Goal: Task Accomplishment & Management: Complete application form

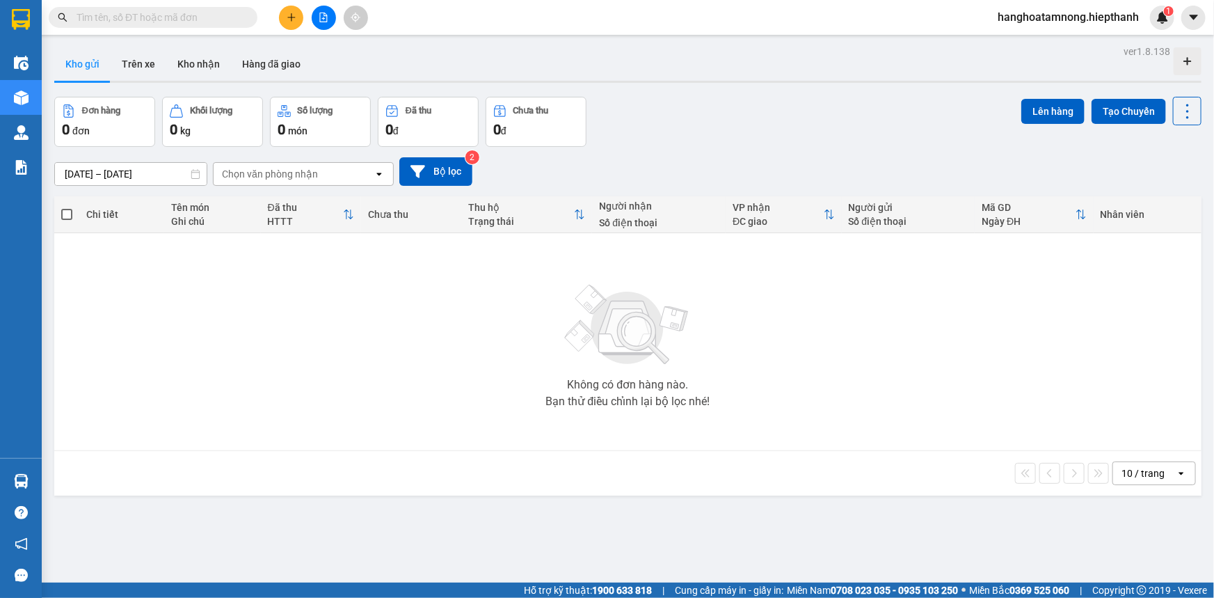
click at [320, 20] on icon "file-add" at bounding box center [324, 18] width 10 height 10
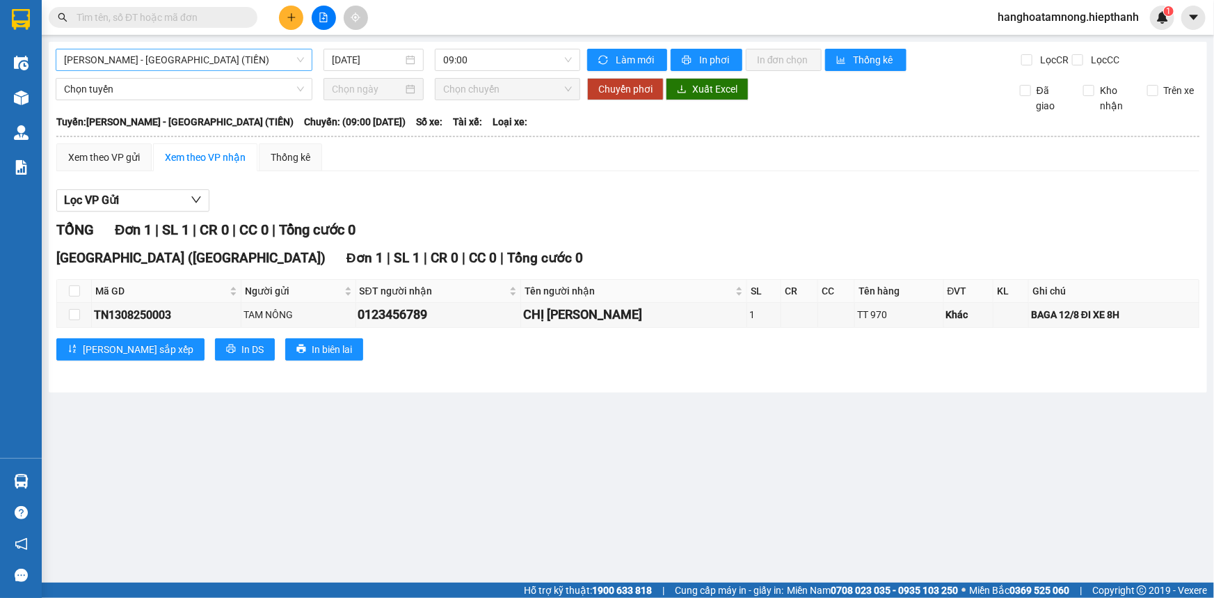
click at [147, 61] on span "Hồ Chí Minh - Tân Châu (TIỀN)" at bounding box center [184, 59] width 240 height 21
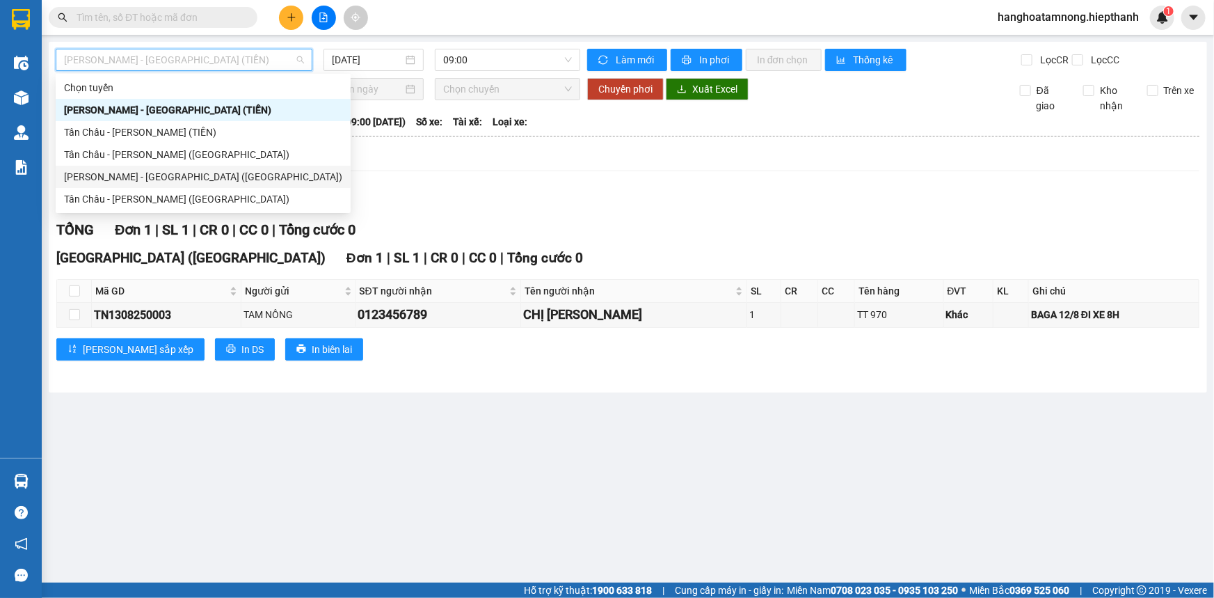
click at [104, 177] on div "Hồ Chí Minh - Tân Châu (Giường)" at bounding box center [203, 176] width 278 height 15
type input "[DATE]"
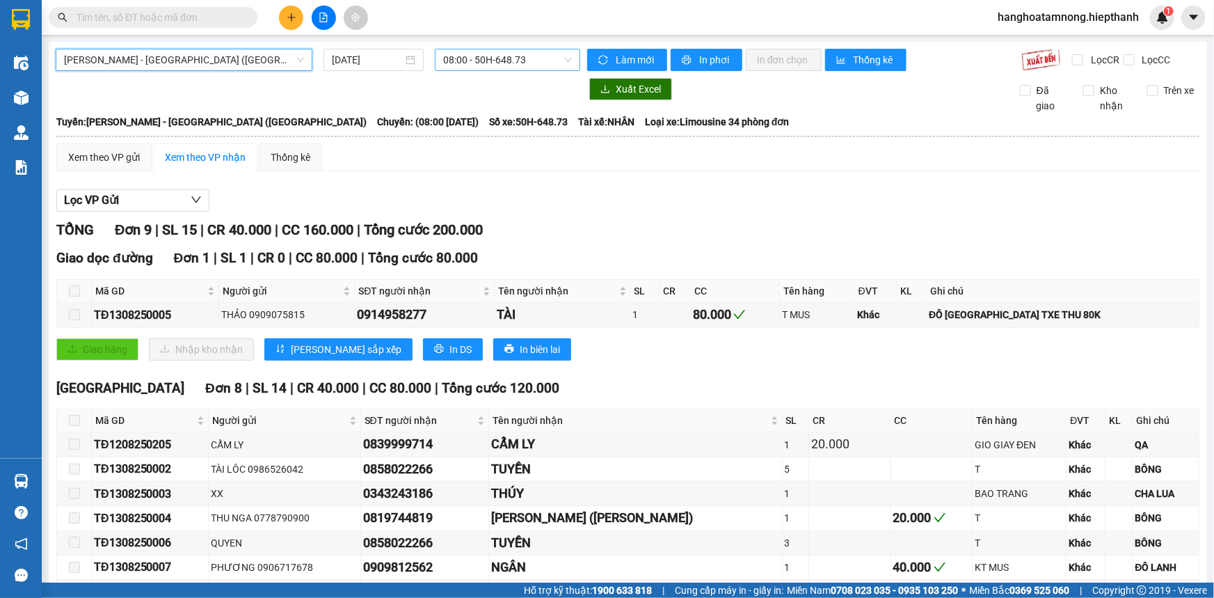
click at [452, 61] on span "08:00 - 50H-648.73" at bounding box center [507, 59] width 129 height 21
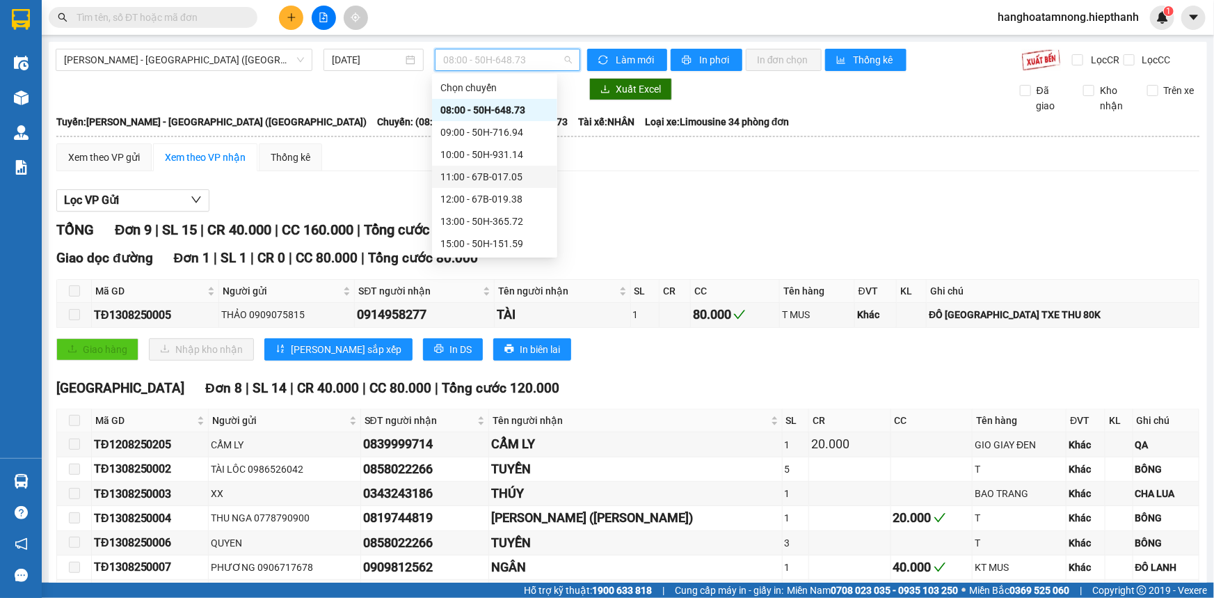
click at [476, 178] on div "11:00 - 67B-017.05" at bounding box center [494, 176] width 109 height 15
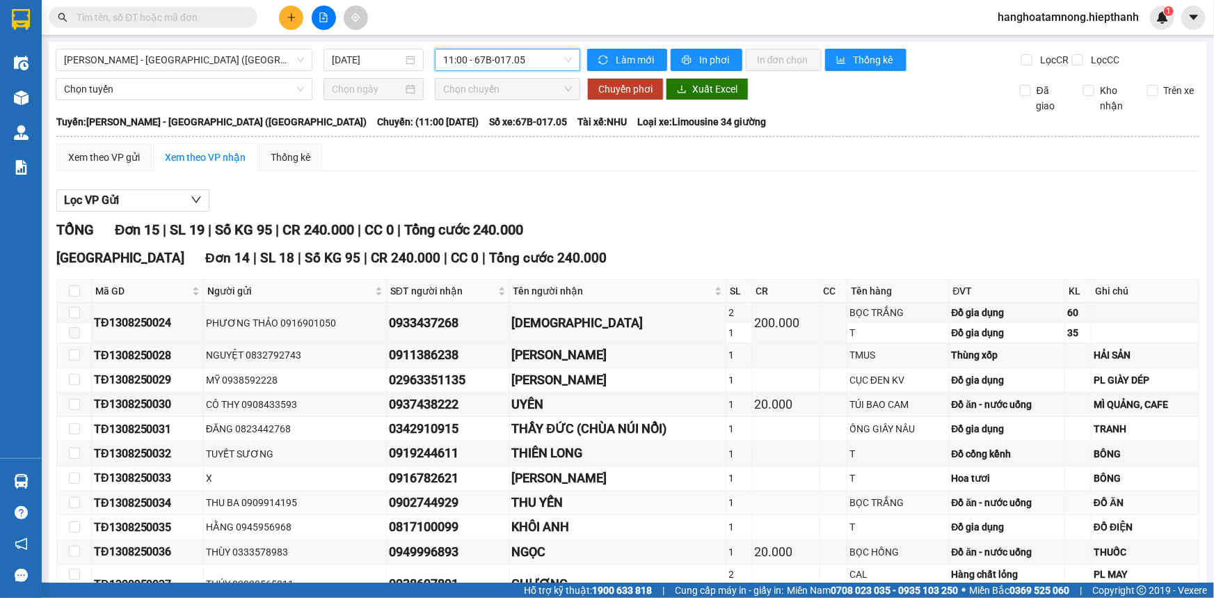
scroll to position [294, 0]
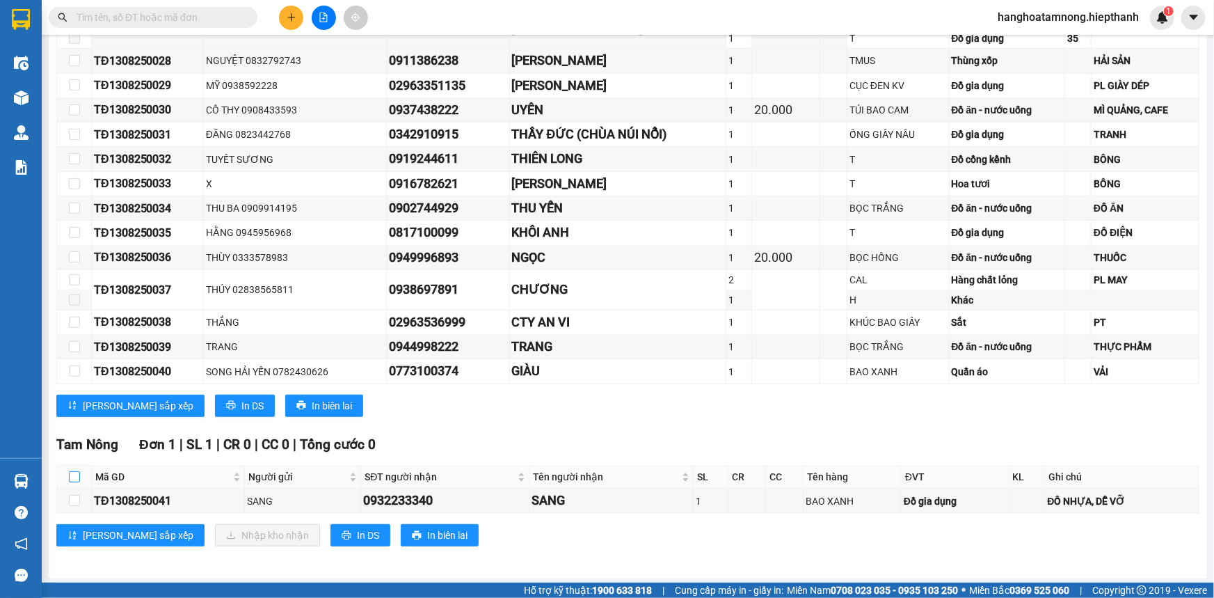
click at [72, 474] on input "checkbox" at bounding box center [74, 476] width 11 height 11
checkbox input "true"
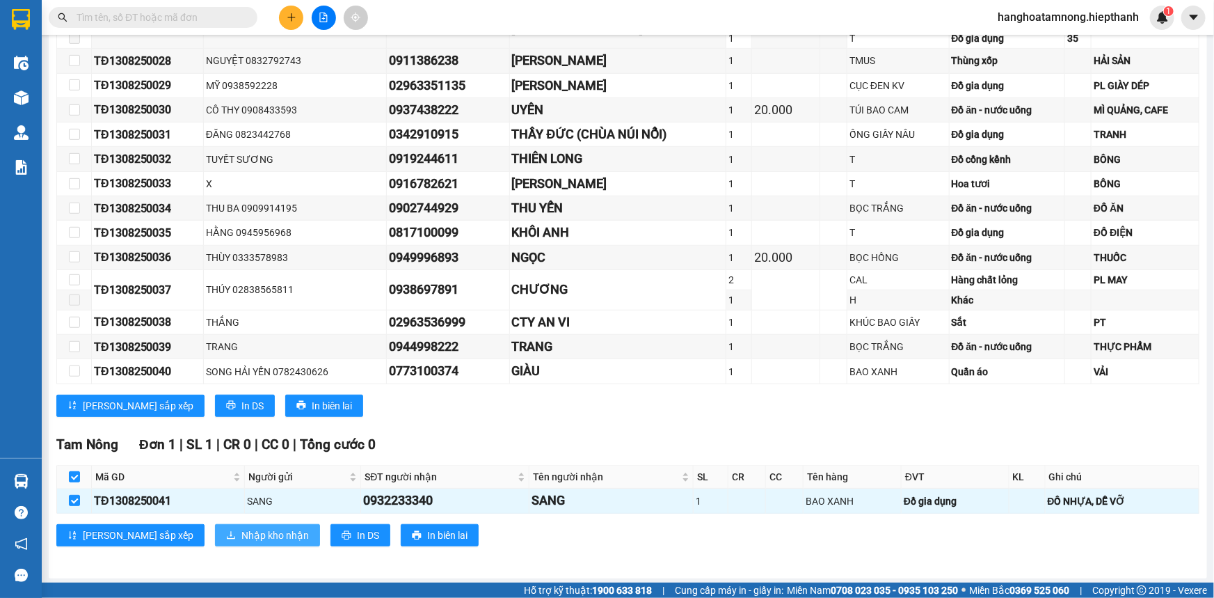
click at [241, 527] on span "Nhập kho nhận" at bounding box center [274, 534] width 67 height 15
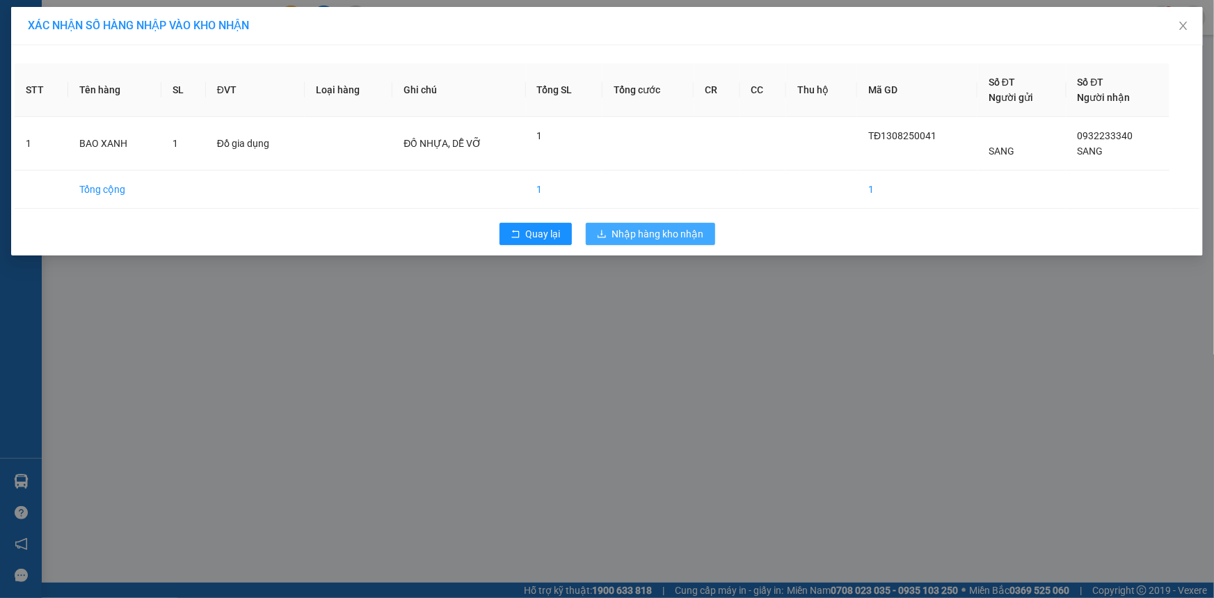
click at [615, 230] on span "Nhập hàng kho nhận" at bounding box center [658, 233] width 92 height 15
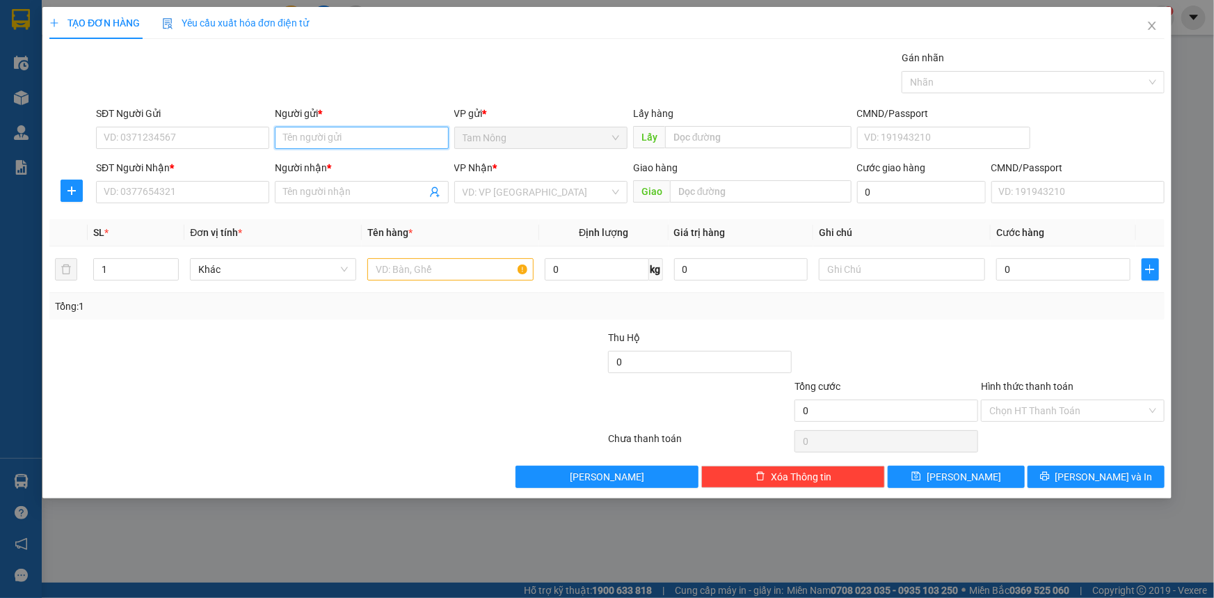
click at [349, 127] on input "Người gửi *" at bounding box center [361, 138] width 173 height 22
type input "m"
type input "M"
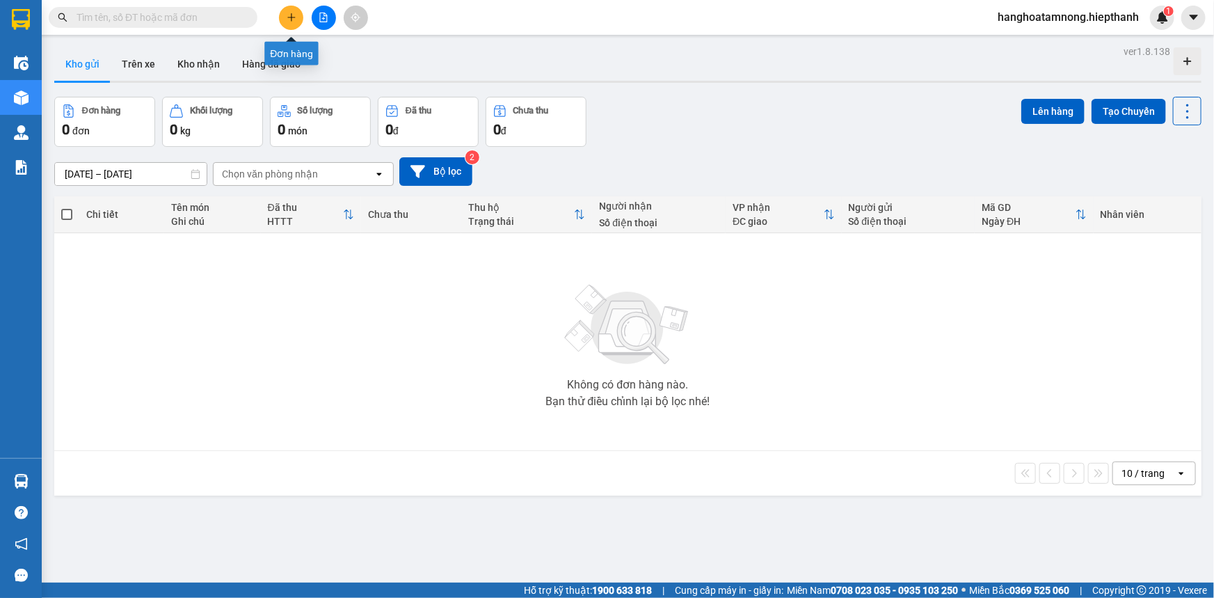
click at [298, 19] on button at bounding box center [291, 18] width 24 height 24
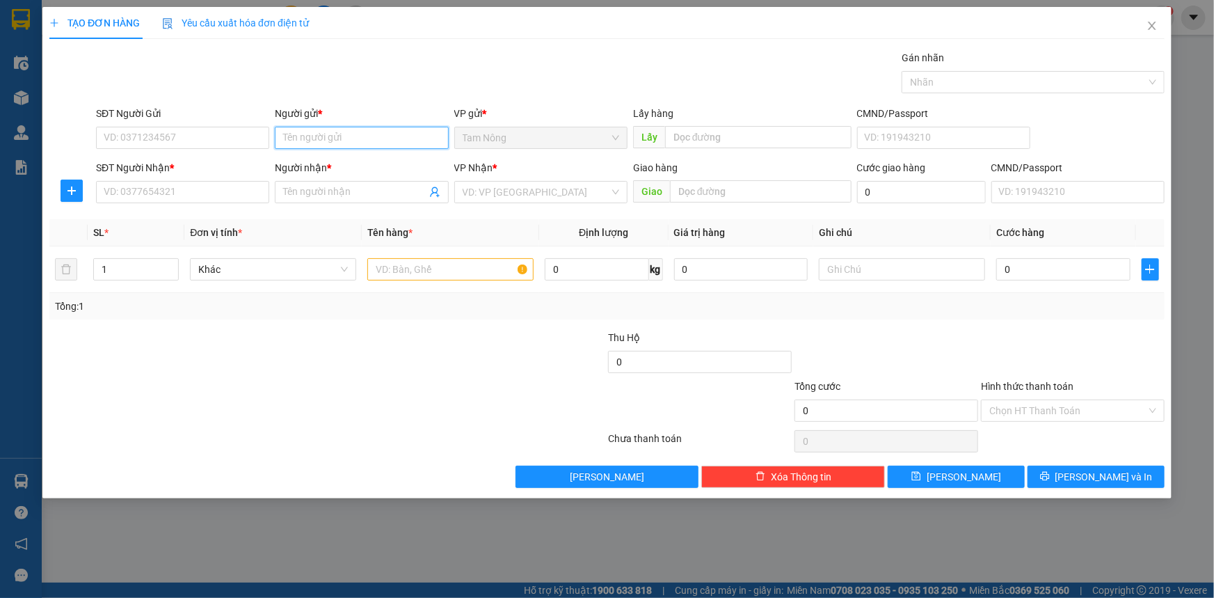
click at [309, 139] on input "Người gửi *" at bounding box center [361, 138] width 173 height 22
type input "m"
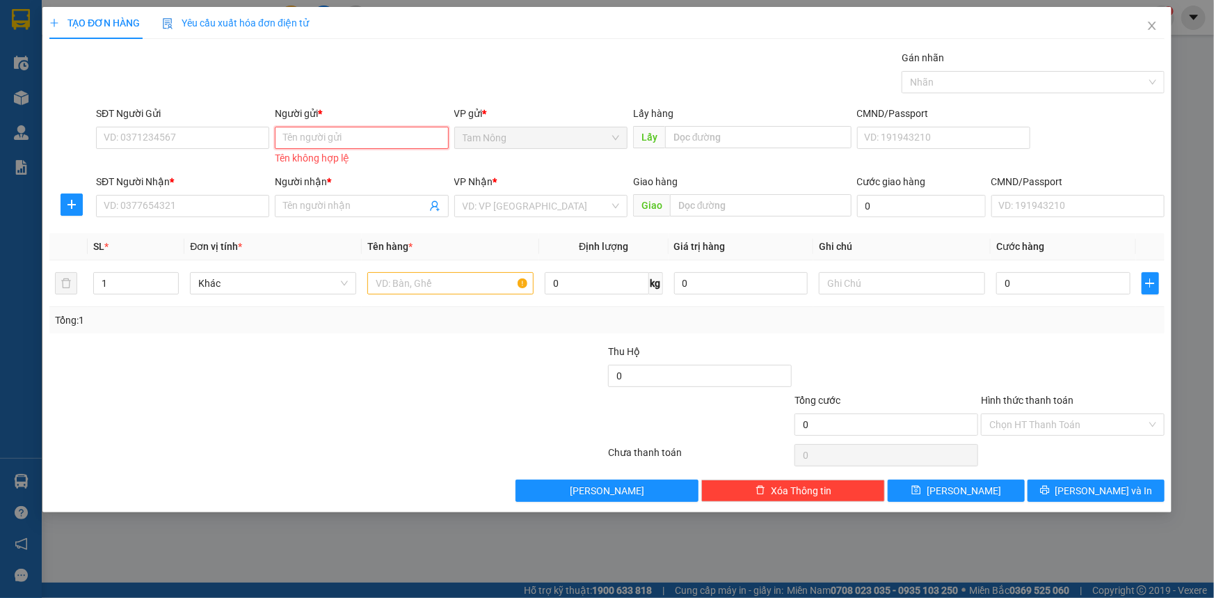
click at [326, 139] on input "Người gửi *" at bounding box center [361, 138] width 173 height 22
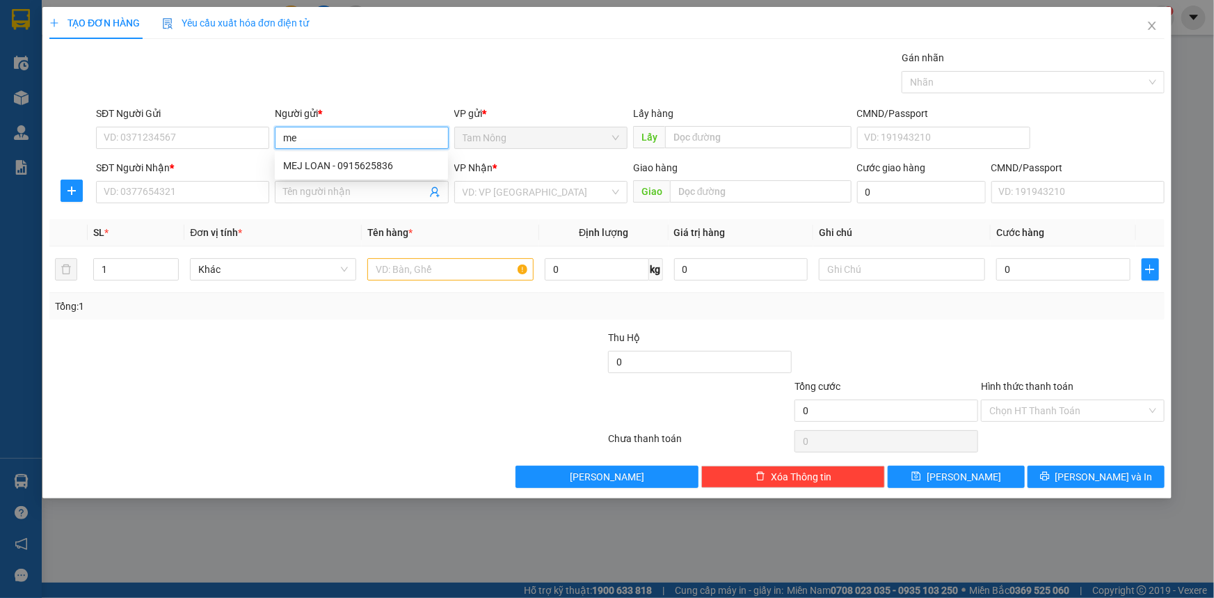
type input "m"
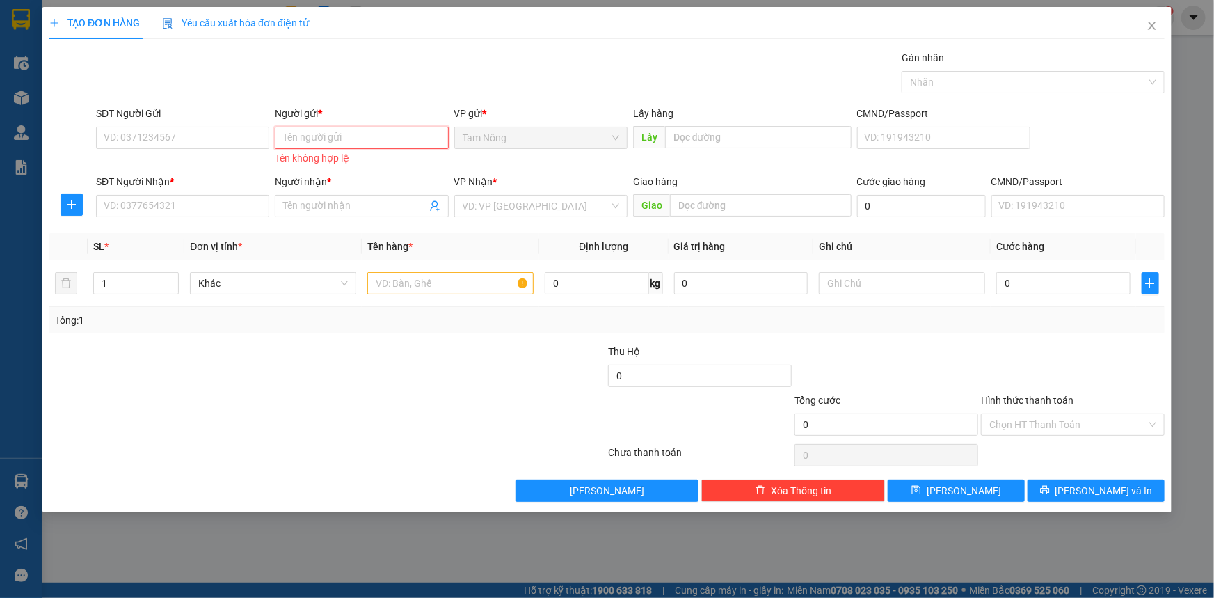
click at [354, 128] on input "Người gửi *" at bounding box center [361, 138] width 173 height 22
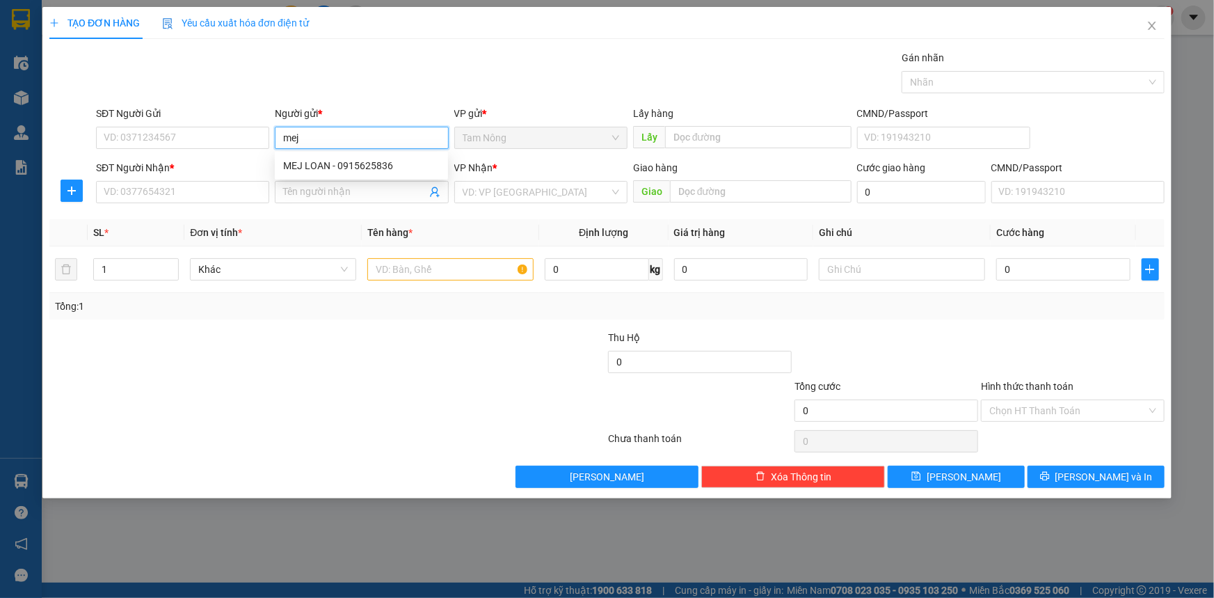
type input "mej"
click at [316, 131] on input "mej" at bounding box center [361, 138] width 173 height 22
click at [315, 131] on input "mej" at bounding box center [361, 138] width 173 height 22
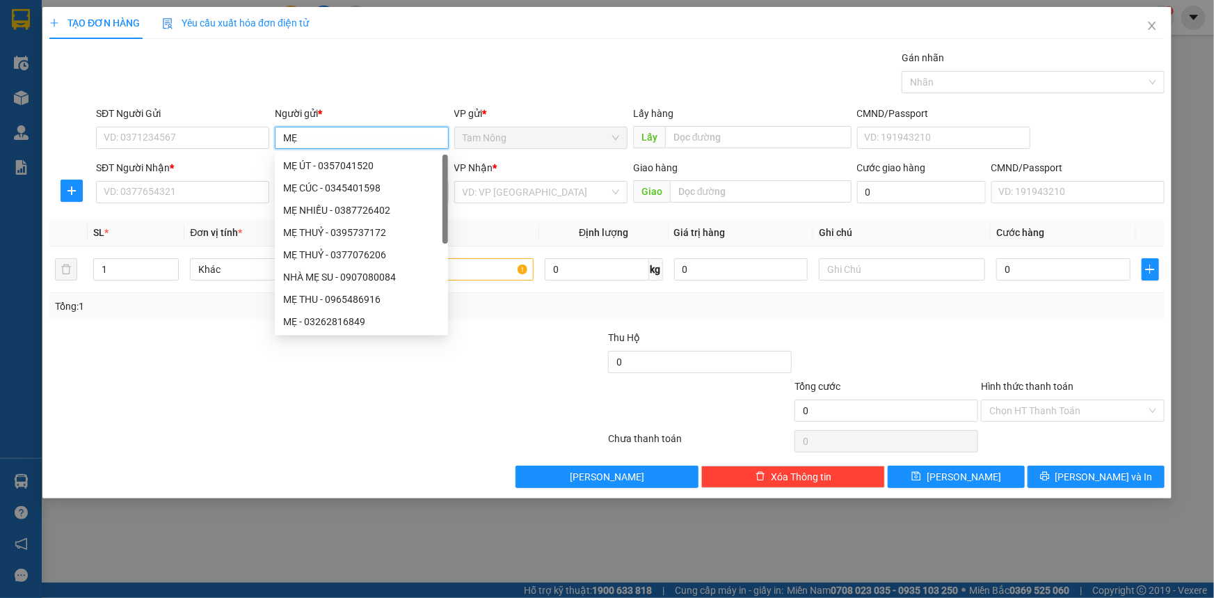
type input "MẸ"
click at [365, 64] on div "Gói vận chuyển * Tiêu chuẩn Gán nhãn Nhãn" at bounding box center [630, 74] width 1074 height 49
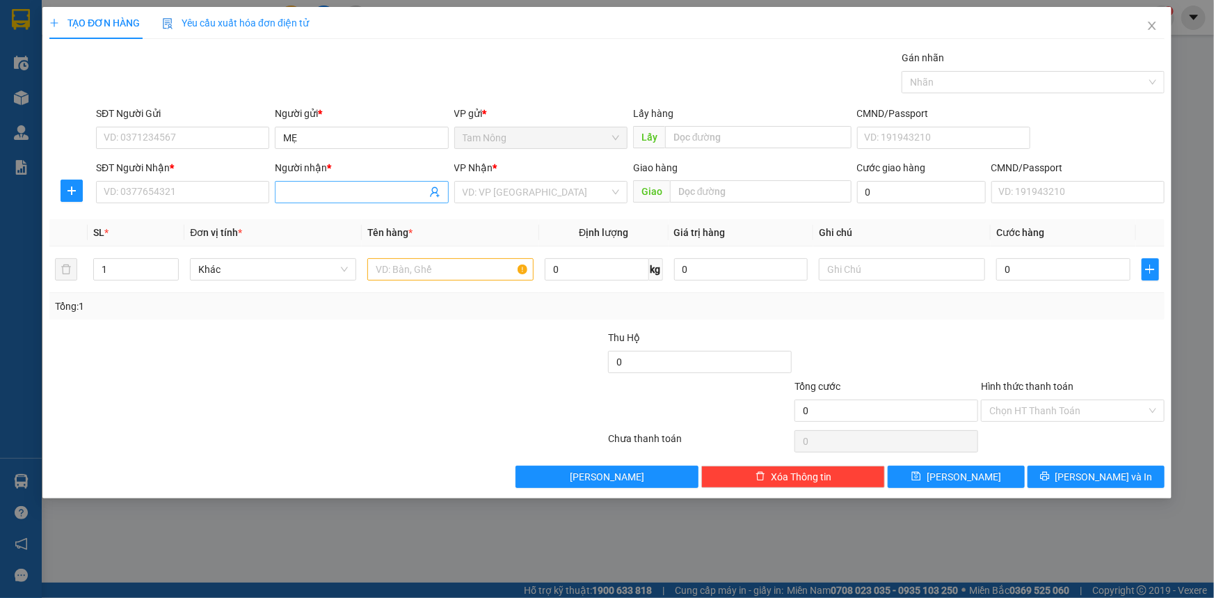
click at [333, 195] on input "Người nhận *" at bounding box center [354, 191] width 143 height 15
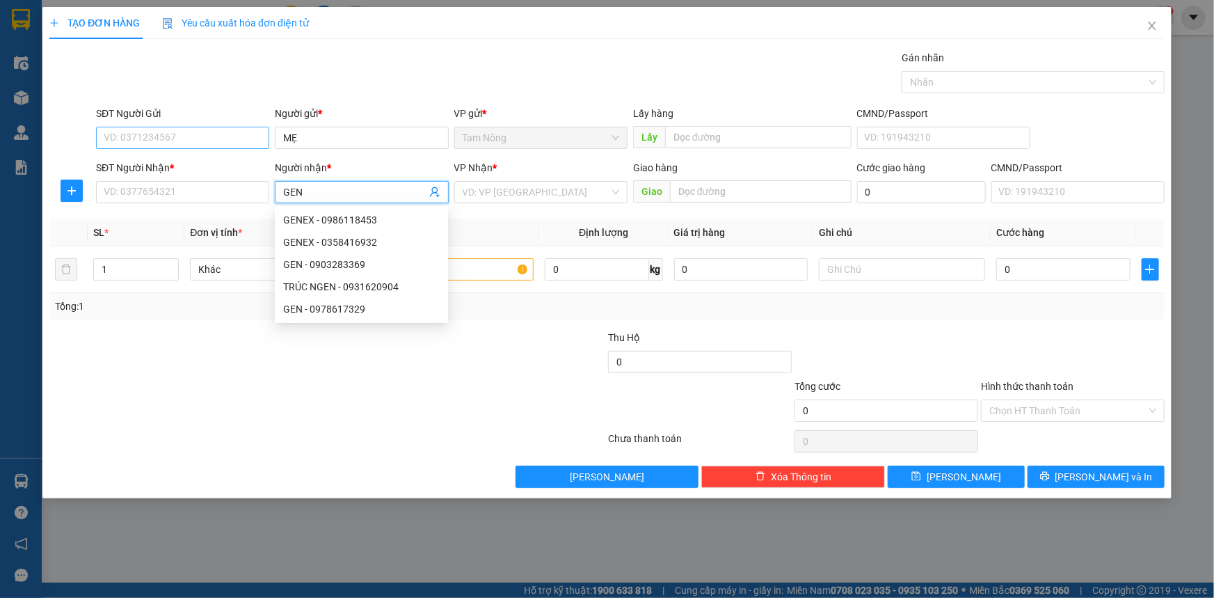
type input "GEN"
click at [215, 134] on input "SĐT Người Gửi" at bounding box center [182, 138] width 173 height 22
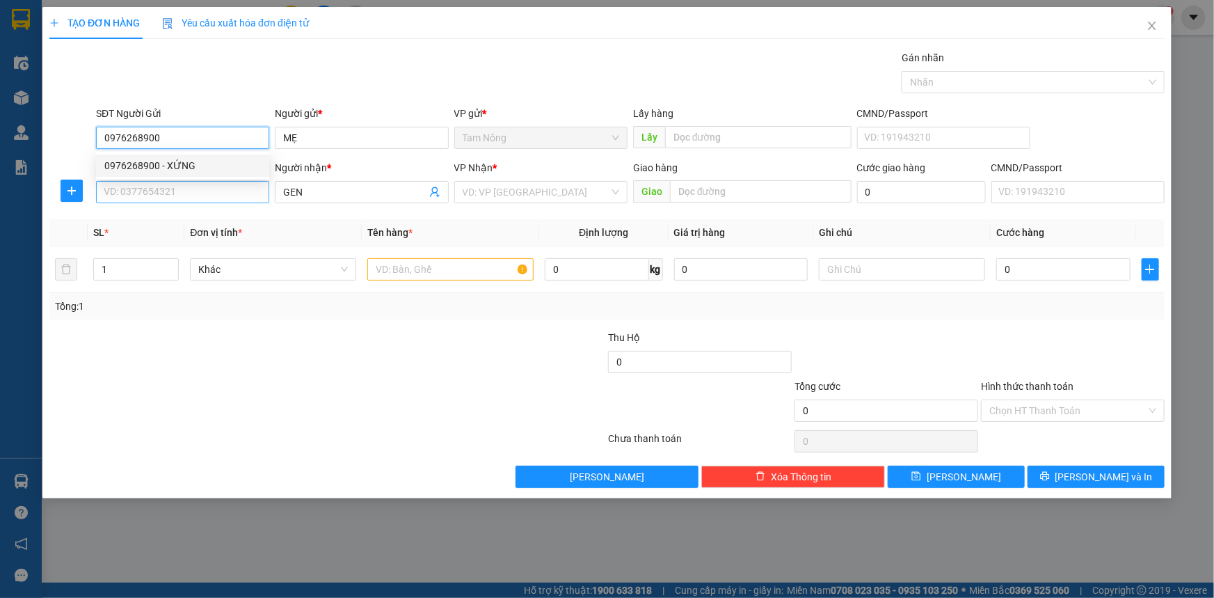
type input "0976268900"
click at [240, 201] on input "SĐT Người Nhận *" at bounding box center [182, 192] width 173 height 22
type input "0945753774"
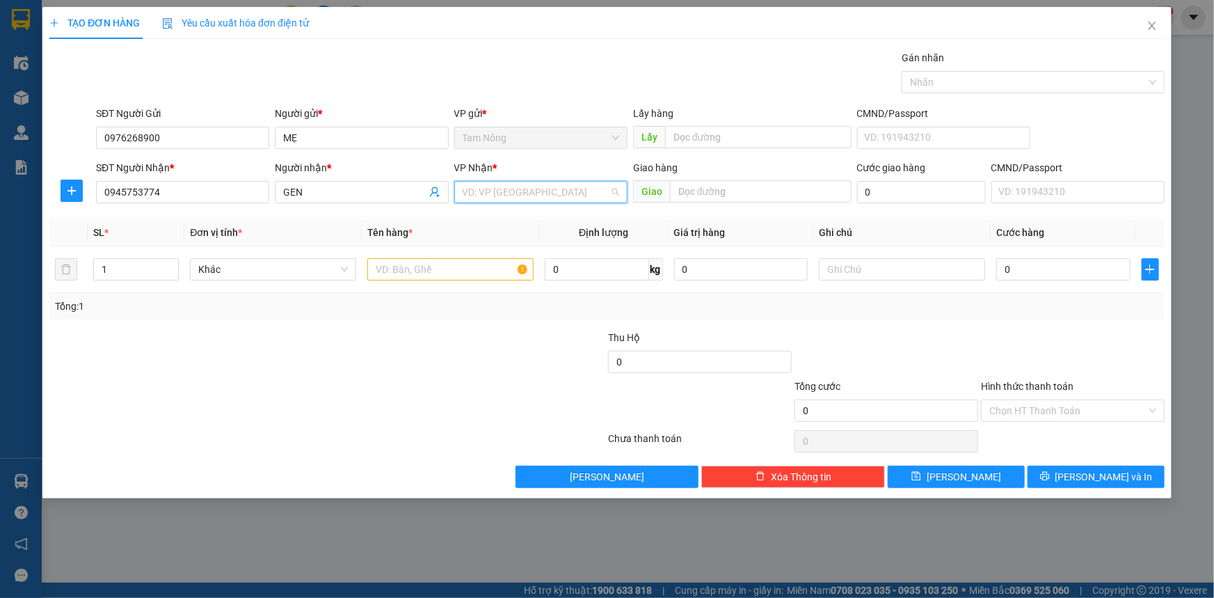
click at [536, 196] on input "search" at bounding box center [536, 192] width 147 height 21
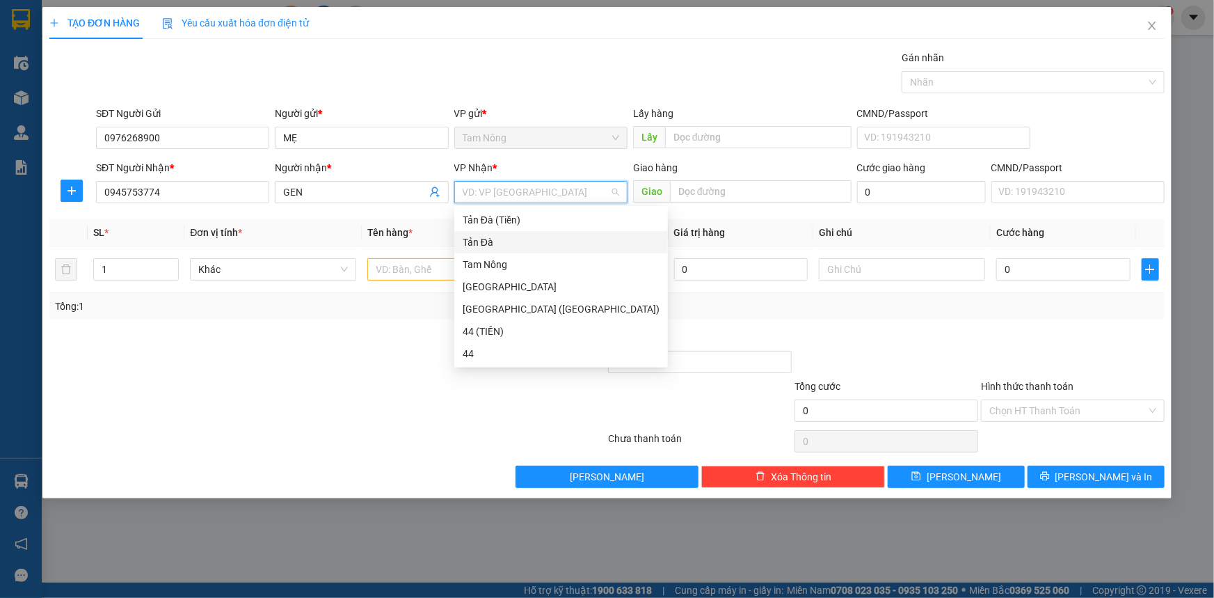
click at [482, 237] on div "Tản Đà" at bounding box center [561, 241] width 197 height 15
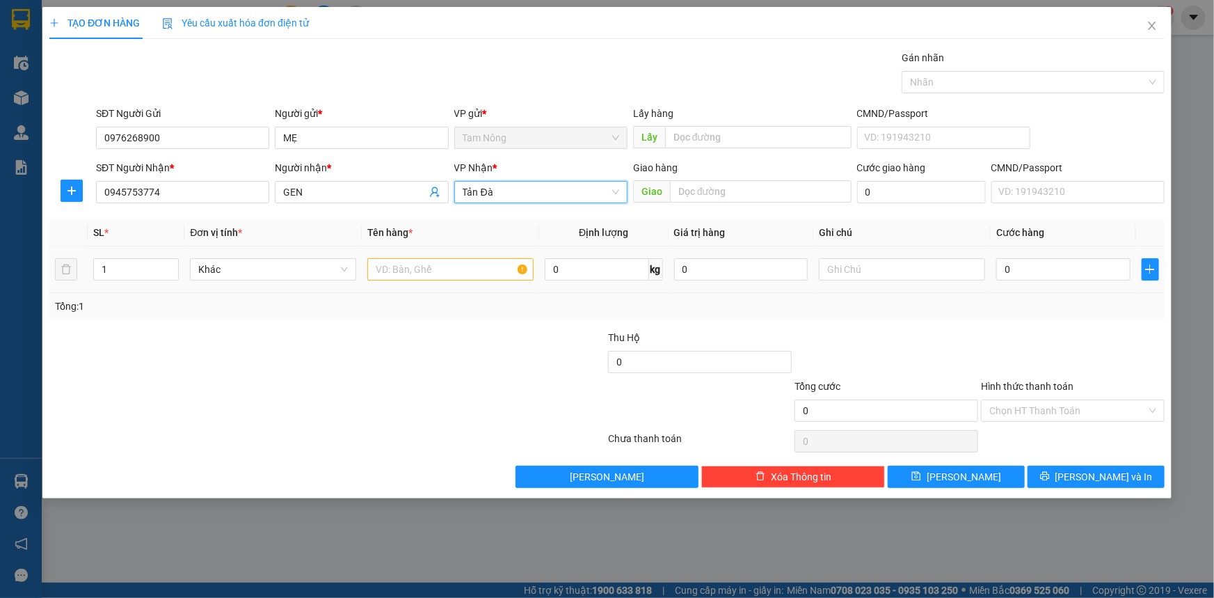
click at [226, 257] on div "Khác" at bounding box center [273, 269] width 166 height 28
click at [233, 263] on span "Khác" at bounding box center [273, 269] width 150 height 21
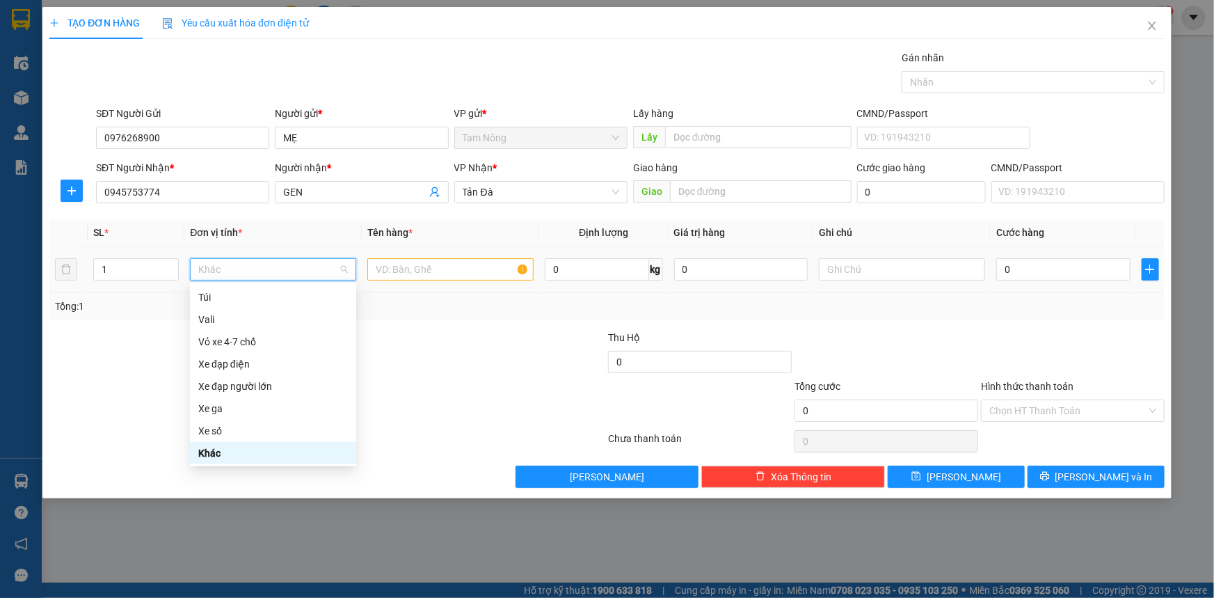
type input "D"
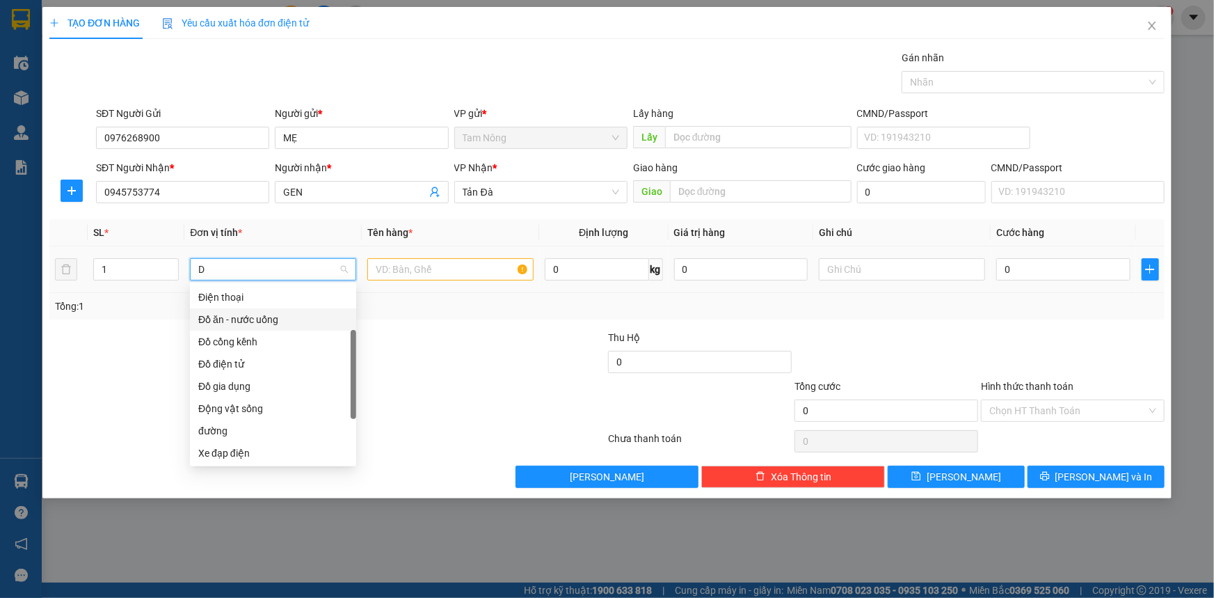
click at [276, 321] on div "Đồ ăn - nước uống" at bounding box center [273, 319] width 150 height 15
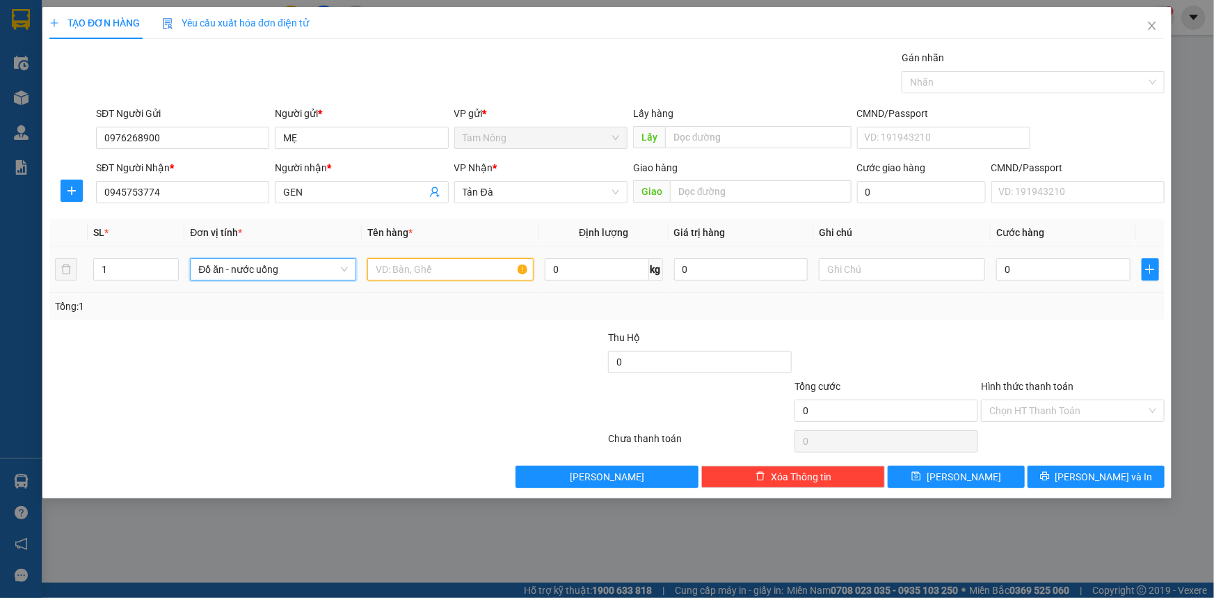
click at [425, 273] on input "text" at bounding box center [450, 269] width 166 height 22
type input "KTMUSS"
click at [836, 268] on input "text" at bounding box center [902, 269] width 166 height 22
type input "D"
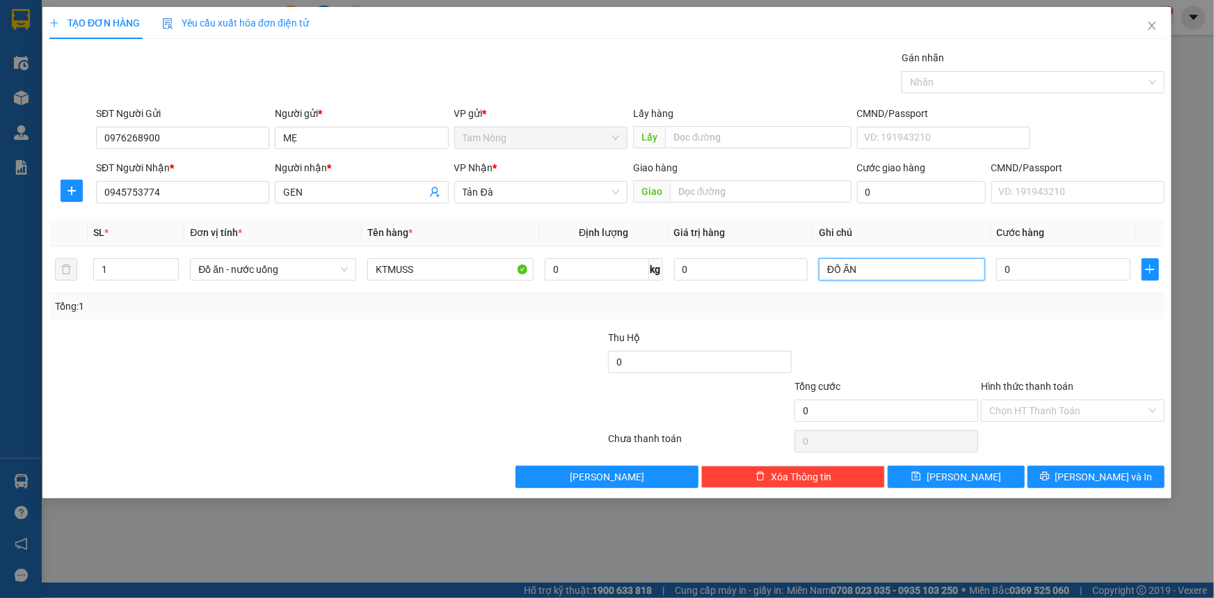
type input "ĐỒ ĂN"
click at [978, 245] on th "Ghi chú" at bounding box center [901, 232] width 177 height 27
drag, startPoint x: 1000, startPoint y: 259, endPoint x: 1019, endPoint y: 264, distance: 18.7
click at [1001, 260] on input "0" at bounding box center [1063, 269] width 134 height 22
type input "5"
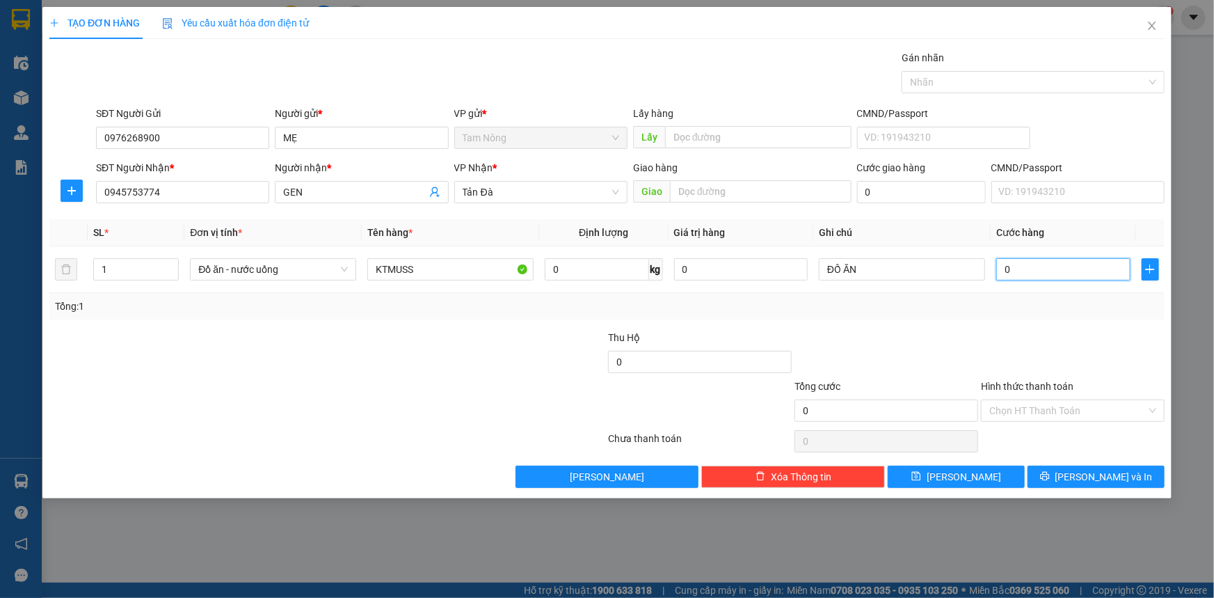
type input "5"
type input "50"
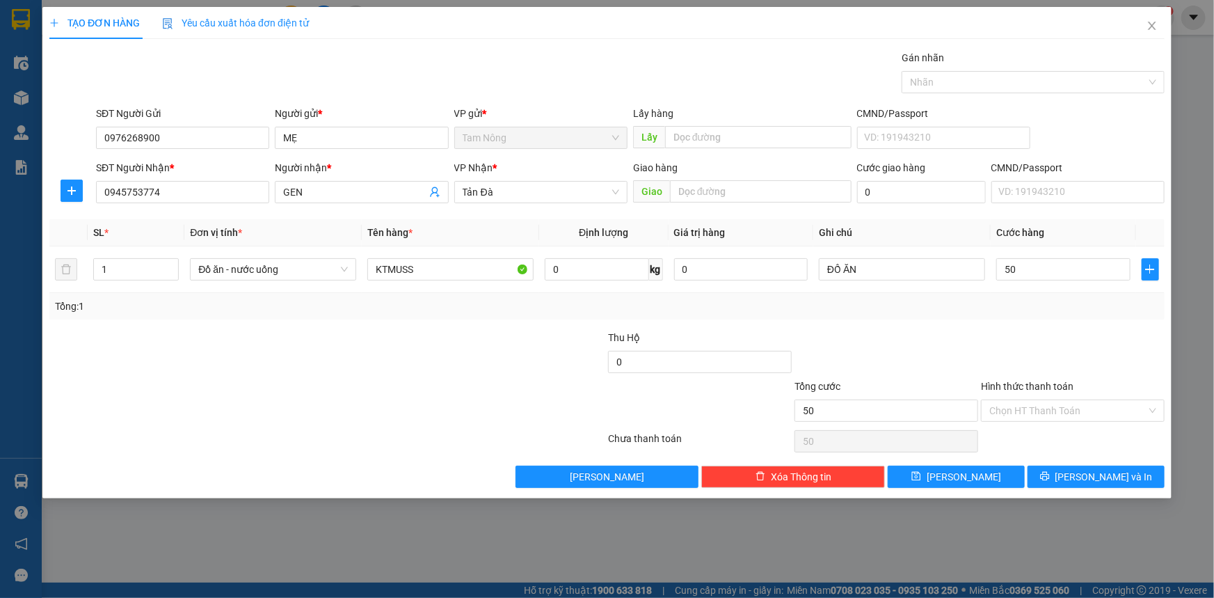
type input "50.000"
click at [1076, 327] on div "Transit Pickup Surcharge Ids Transit Deliver Surcharge Ids Transit Deliver Surc…" at bounding box center [606, 269] width 1115 height 438
click at [1058, 401] on input "Hình thức thanh toán" at bounding box center [1067, 410] width 157 height 21
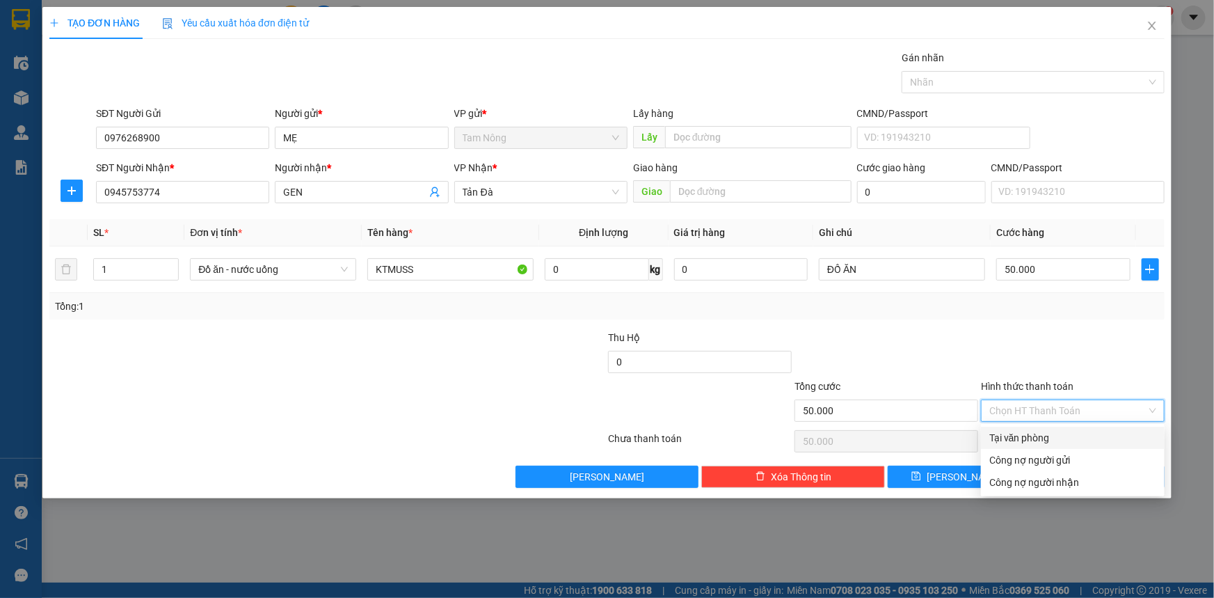
click at [1039, 433] on div "Tại văn phòng" at bounding box center [1072, 437] width 167 height 15
type input "0"
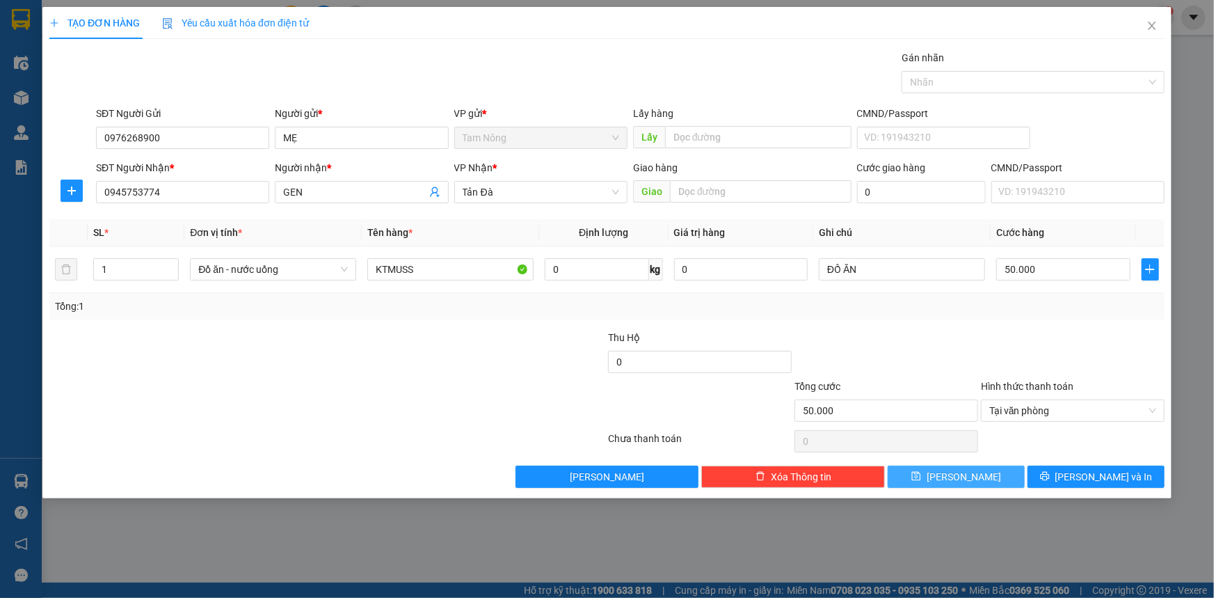
click at [996, 482] on button "Lưu" at bounding box center [956, 476] width 137 height 22
type input "0"
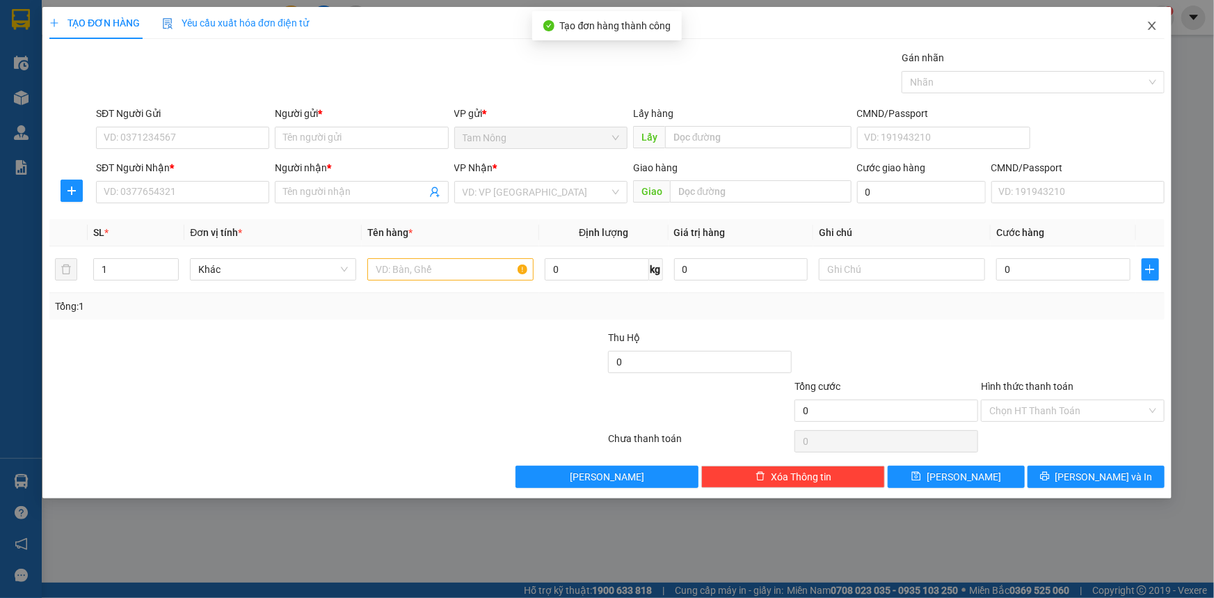
click at [1153, 30] on icon "close" at bounding box center [1152, 25] width 11 height 11
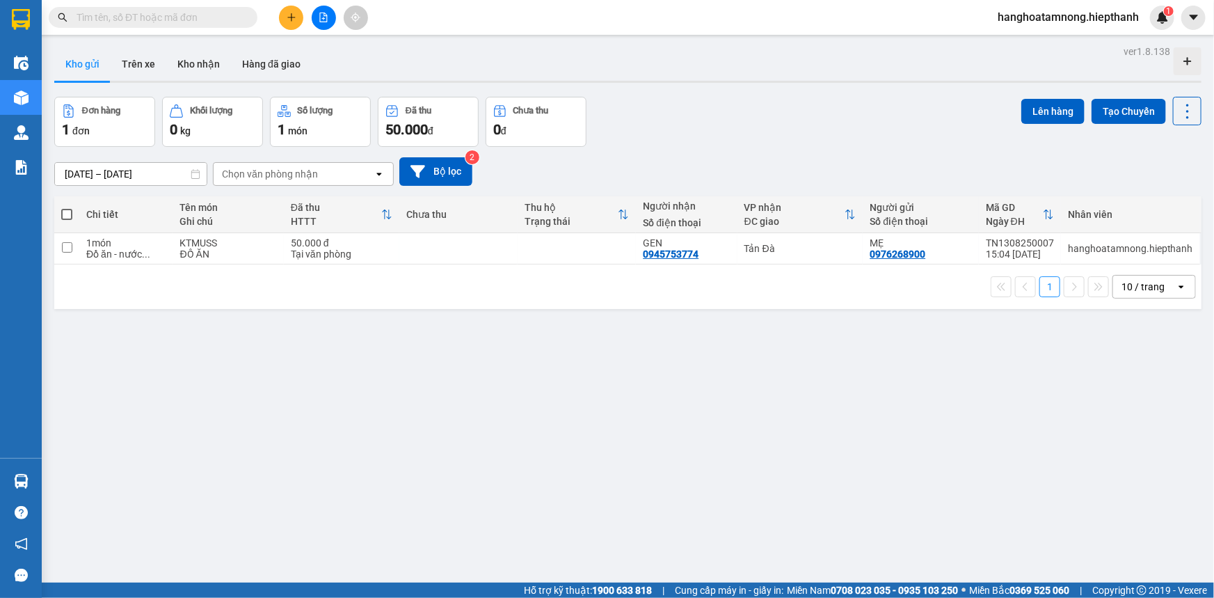
click at [1155, 280] on div "10 / trang" at bounding box center [1144, 287] width 63 height 22
click at [1128, 448] on div "100 / trang" at bounding box center [1144, 441] width 83 height 25
click at [254, 70] on button "Hàng đã giao" at bounding box center [271, 63] width 81 height 33
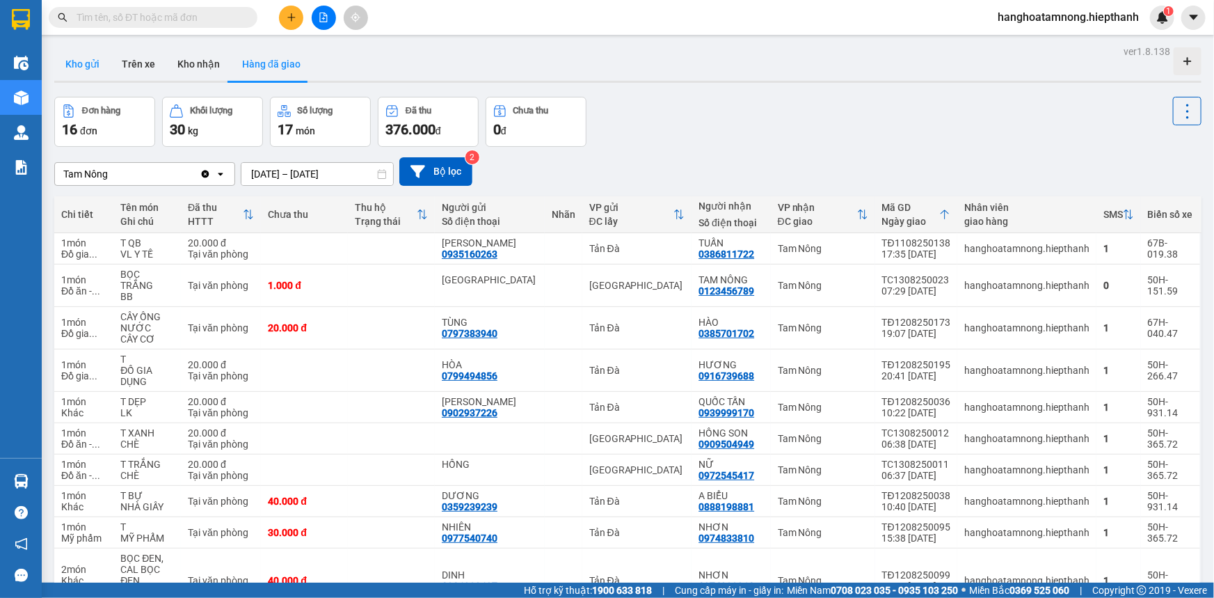
click at [76, 65] on button "Kho gửi" at bounding box center [82, 63] width 56 height 33
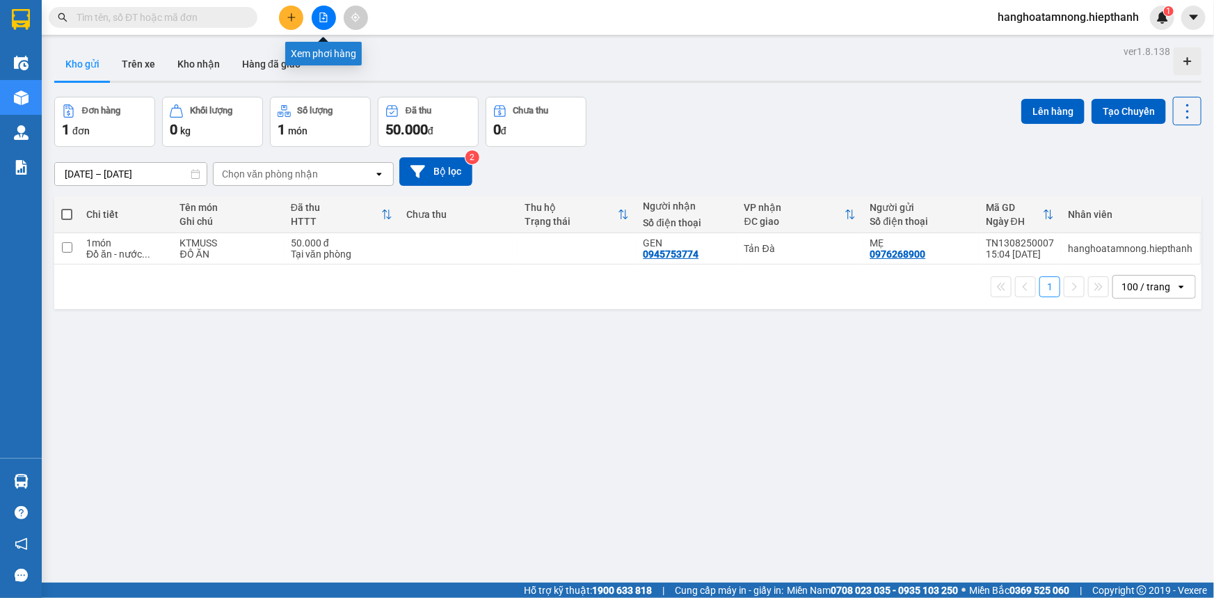
click at [321, 17] on icon "file-add" at bounding box center [324, 18] width 10 height 10
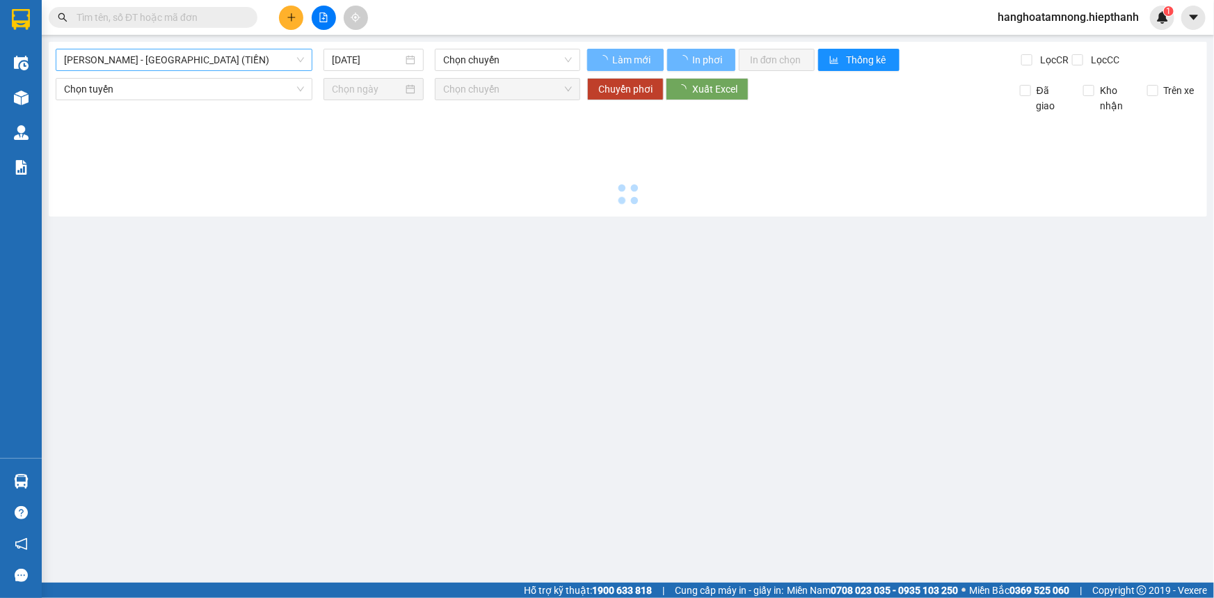
click at [173, 58] on span "Hồ Chí Minh - Tân Châu (TIỀN)" at bounding box center [184, 59] width 240 height 21
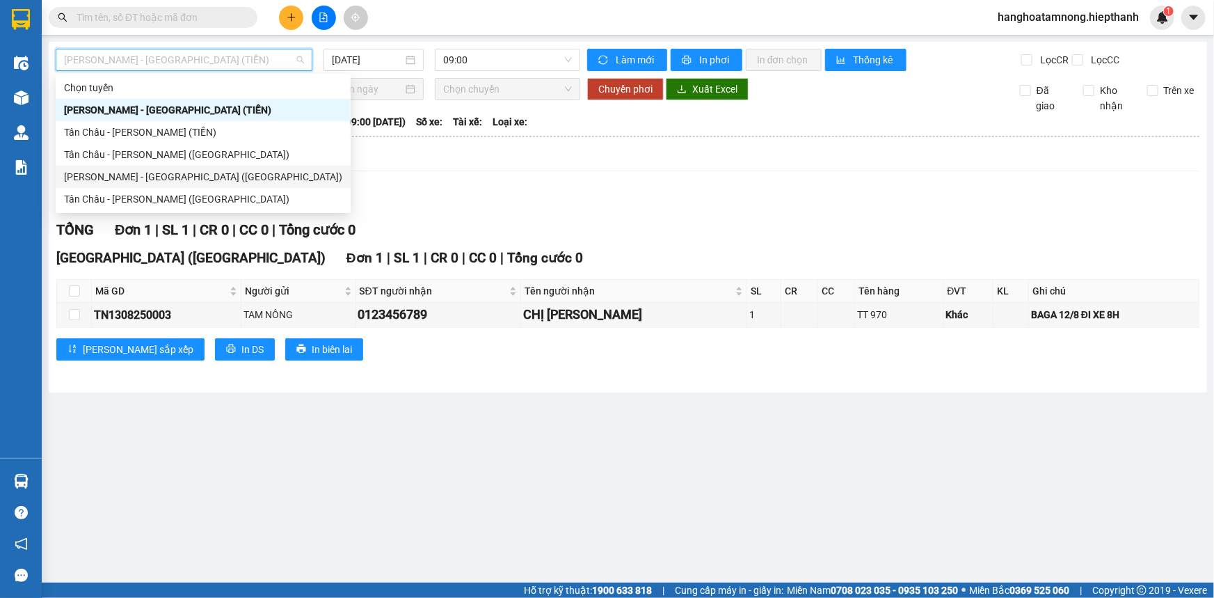
click at [139, 178] on div "[PERSON_NAME] - [GEOGRAPHIC_DATA] ([GEOGRAPHIC_DATA])" at bounding box center [203, 176] width 278 height 15
type input "[DATE]"
